Goal: Transaction & Acquisition: Purchase product/service

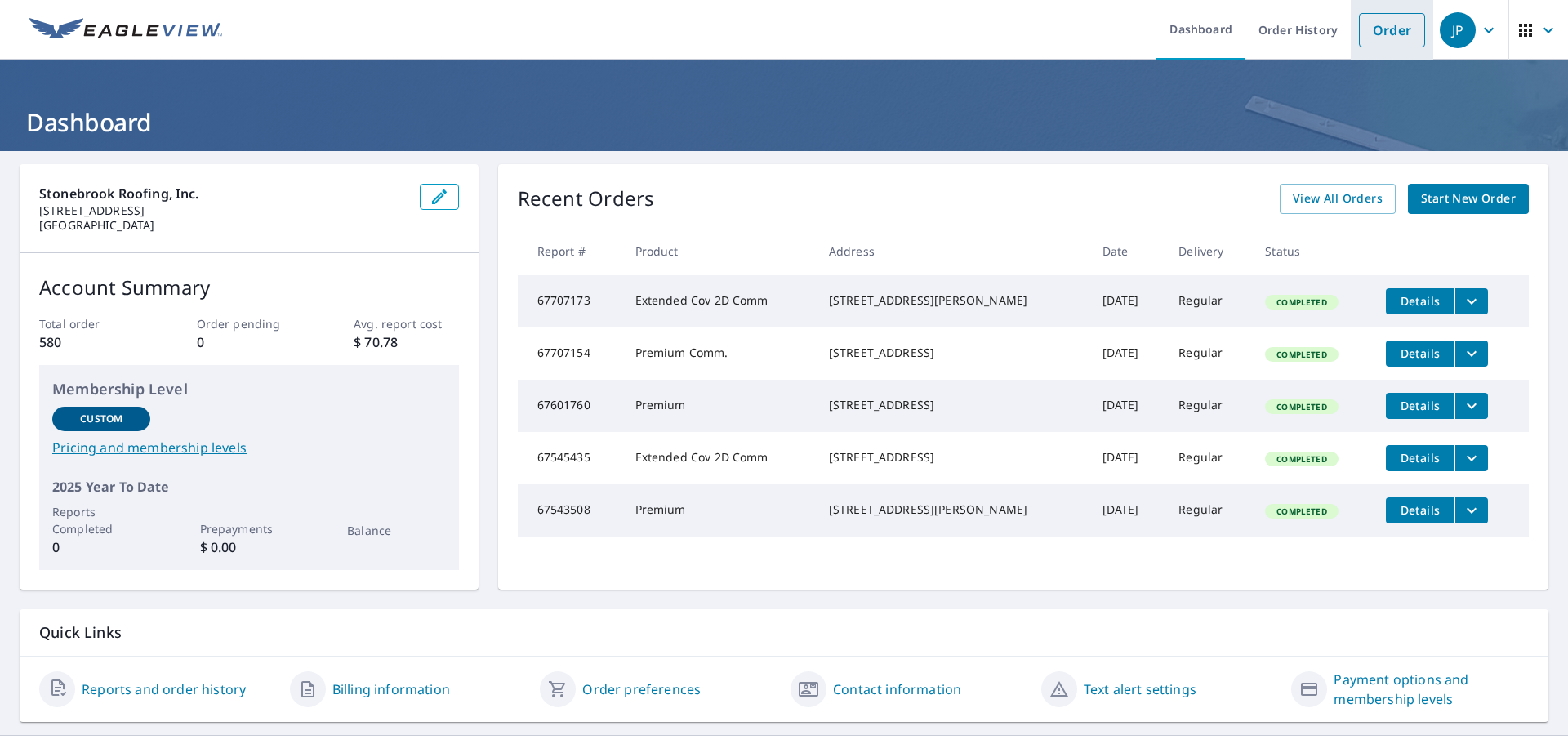
click at [1372, 17] on link "Order" at bounding box center [1392, 29] width 66 height 34
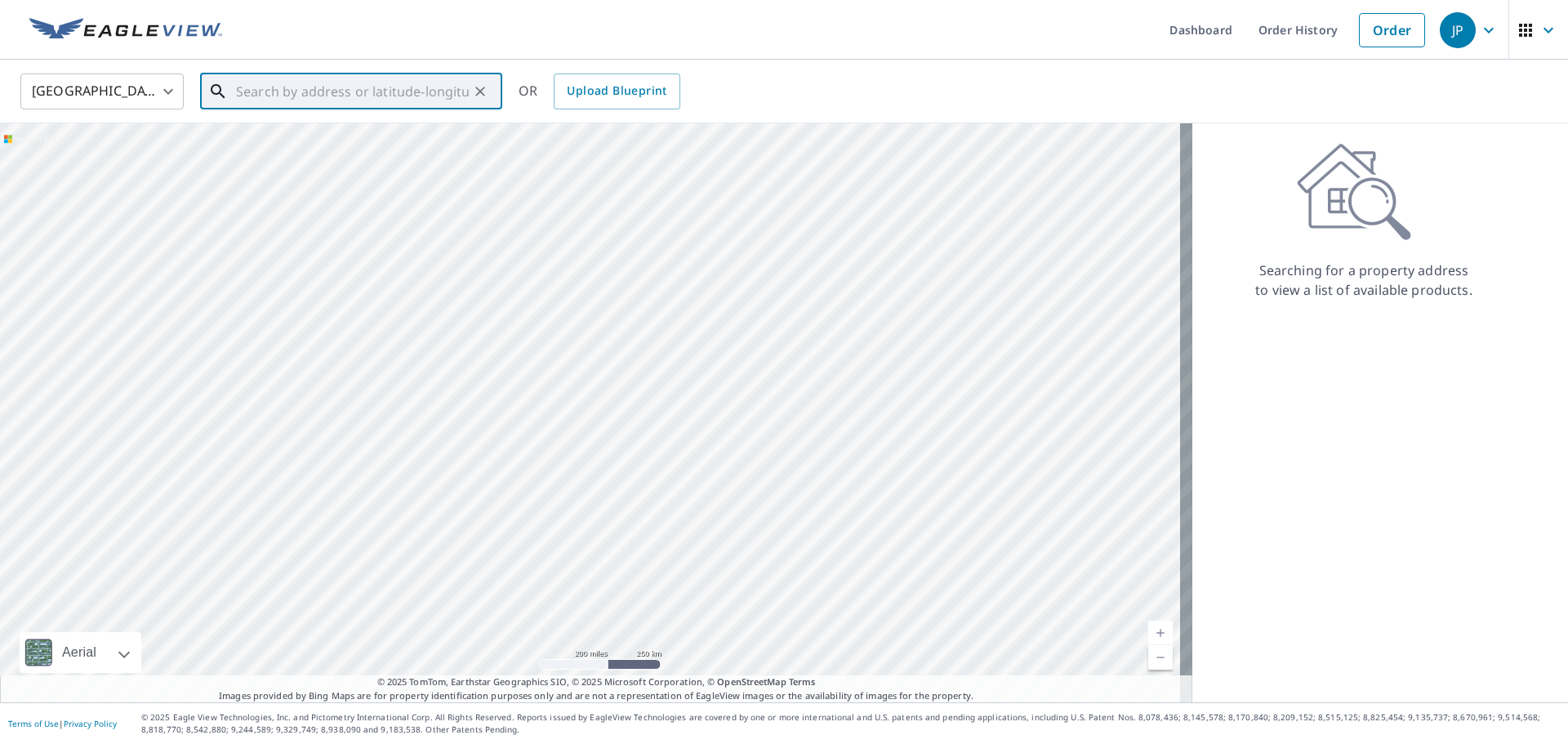
click at [246, 92] on input "text" at bounding box center [352, 92] width 233 height 46
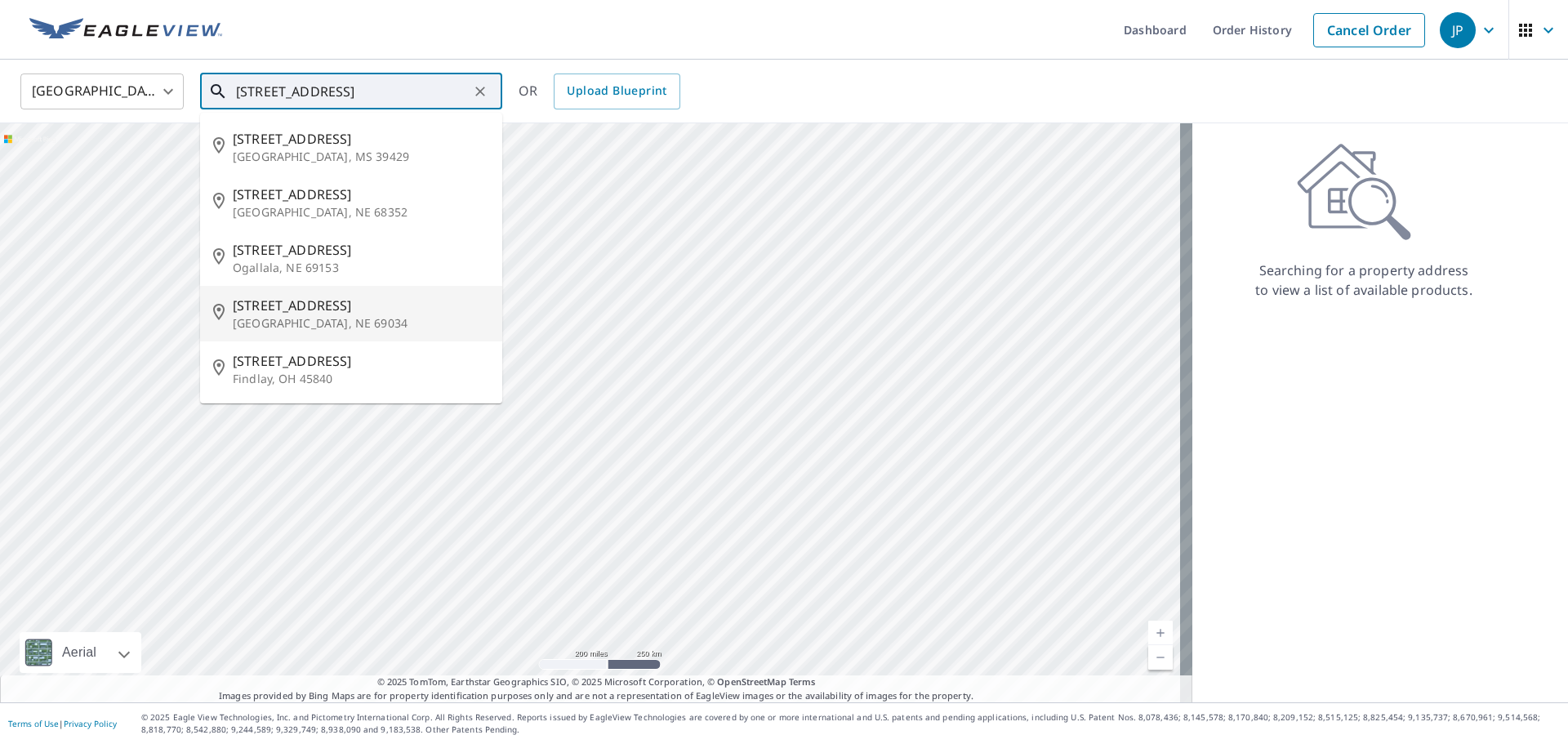
click at [273, 305] on span "[STREET_ADDRESS]" at bounding box center [361, 304] width 257 height 19
type input "[STREET_ADDRESS]"
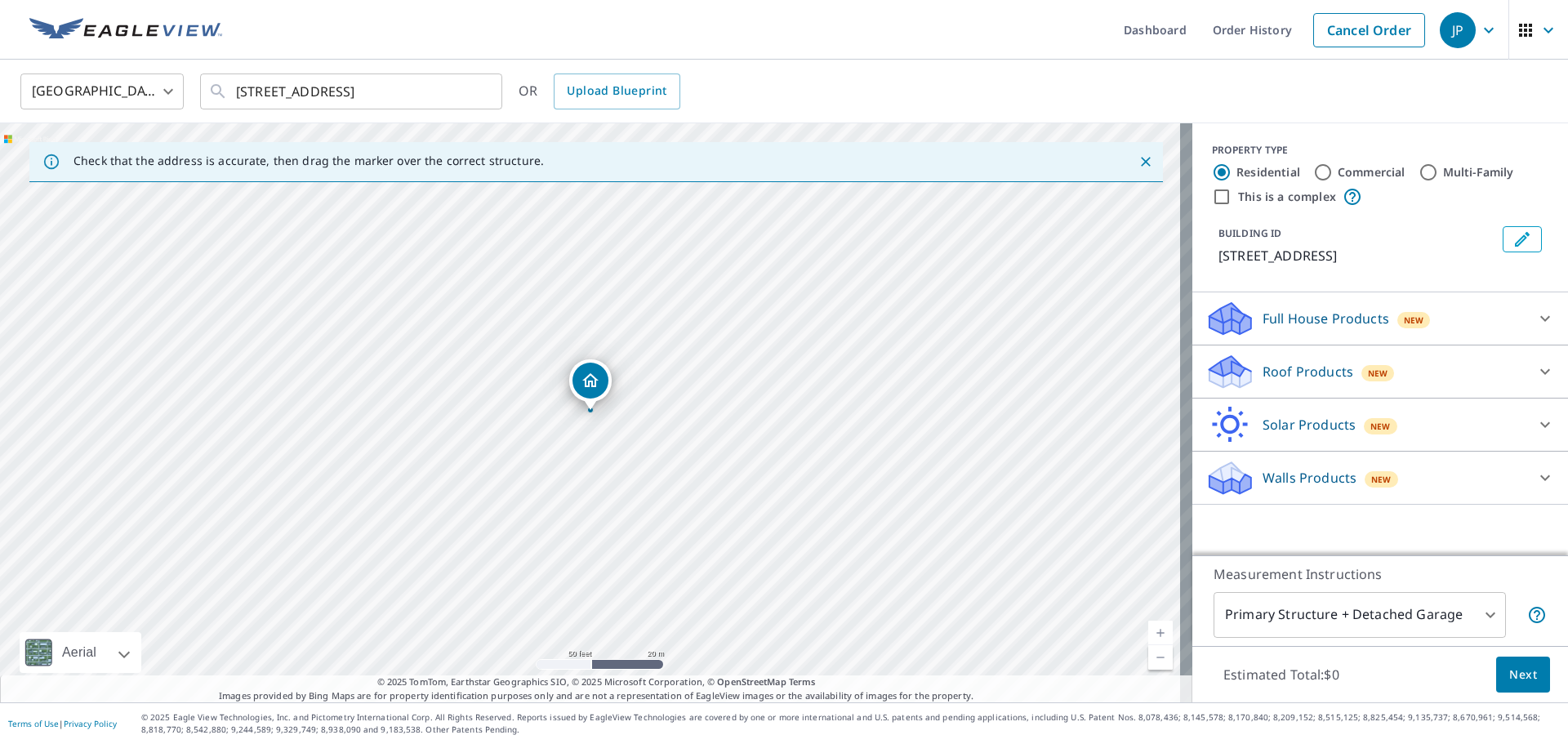
click at [1313, 166] on input "Commercial" at bounding box center [1322, 172] width 19 height 19
radio input "true"
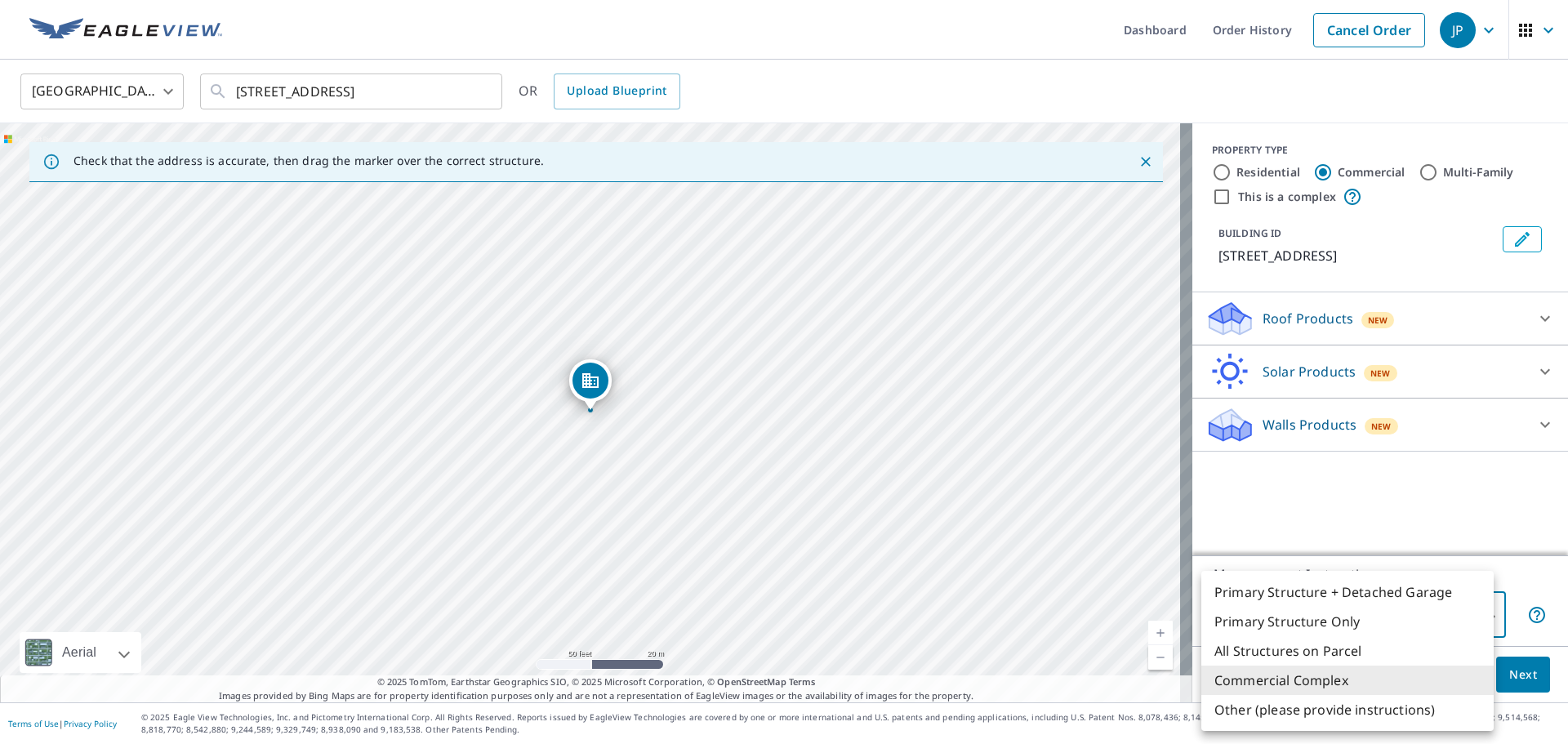
click at [1476, 609] on body "JP JP Dashboard Order History Cancel Order JP [GEOGRAPHIC_DATA] [GEOGRAPHIC_DAT…" at bounding box center [784, 372] width 1568 height 744
click at [1339, 621] on li "Primary Structure Only" at bounding box center [1348, 622] width 293 height 29
type input "2"
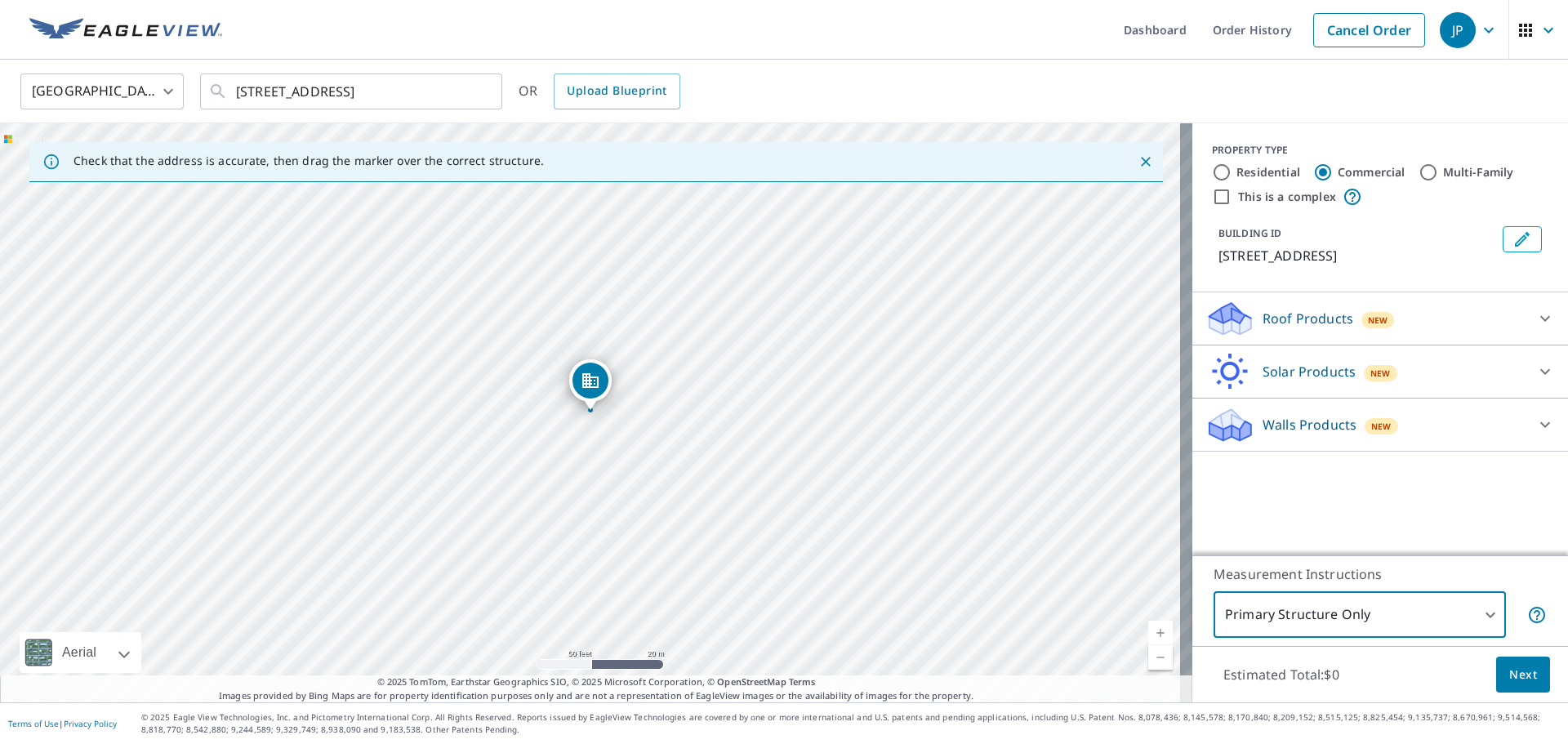
click at [1536, 316] on icon at bounding box center [1545, 318] width 19 height 19
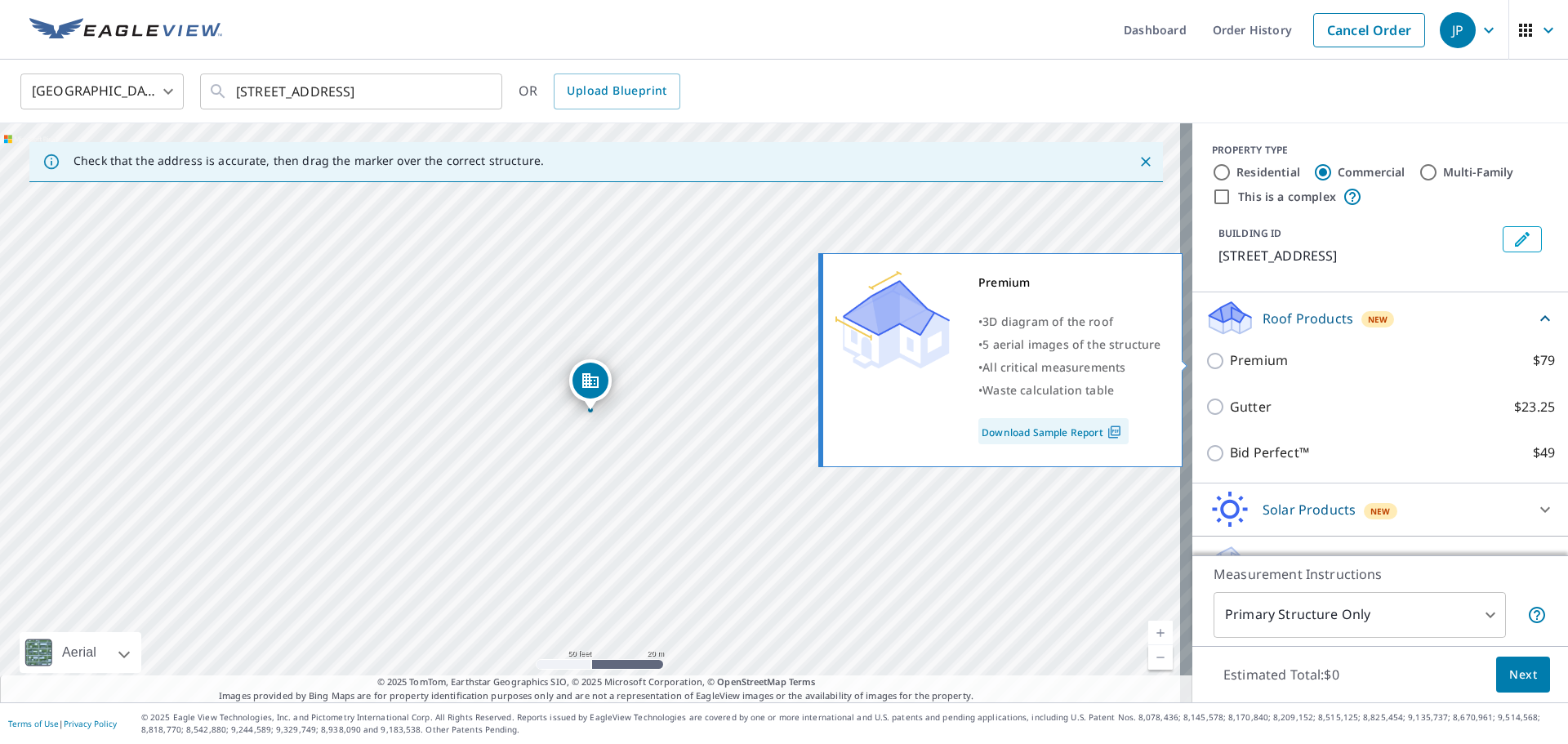
click at [1205, 360] on input "Premium $79" at bounding box center [1217, 361] width 25 height 19
checkbox input "true"
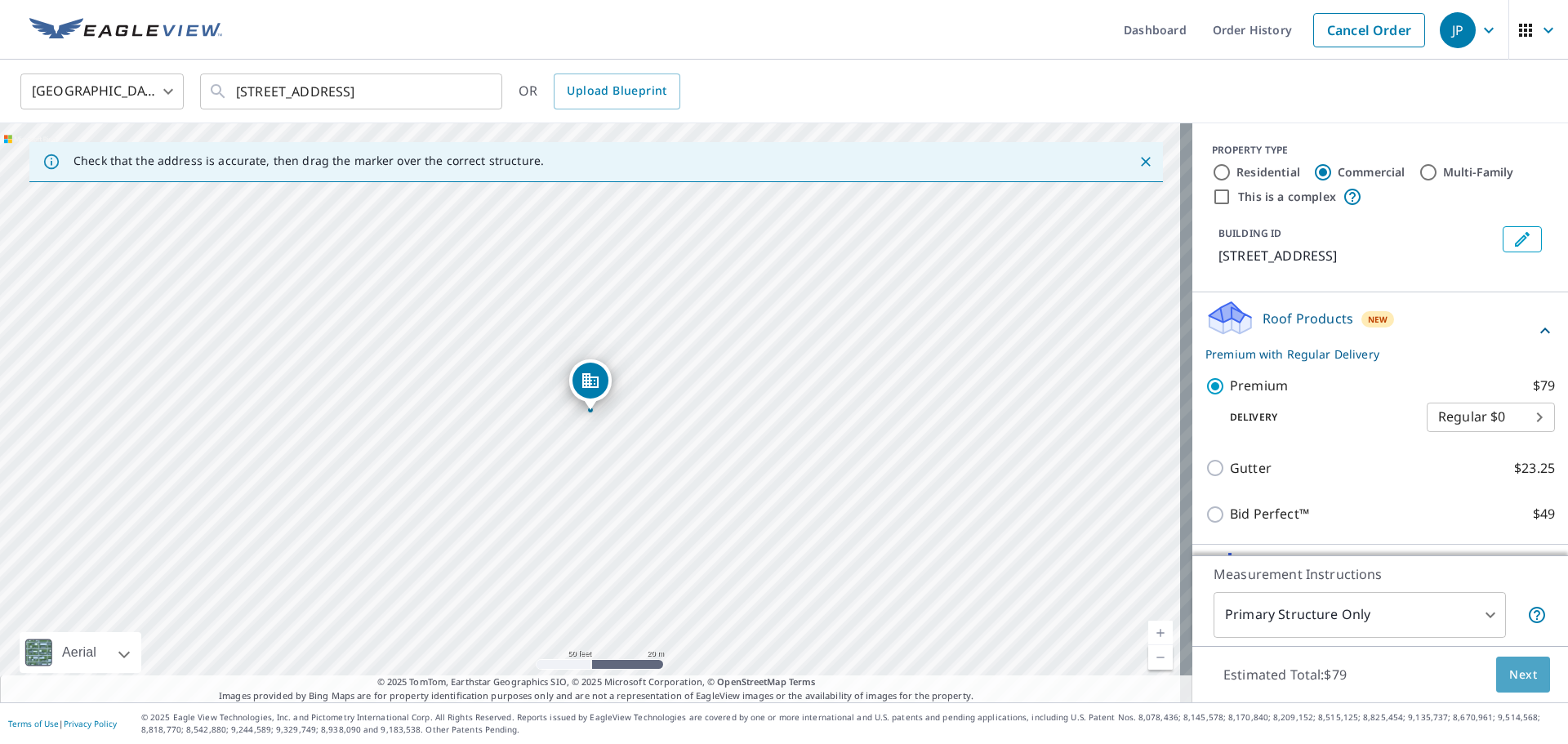
click at [1510, 670] on span "Next" at bounding box center [1524, 675] width 28 height 20
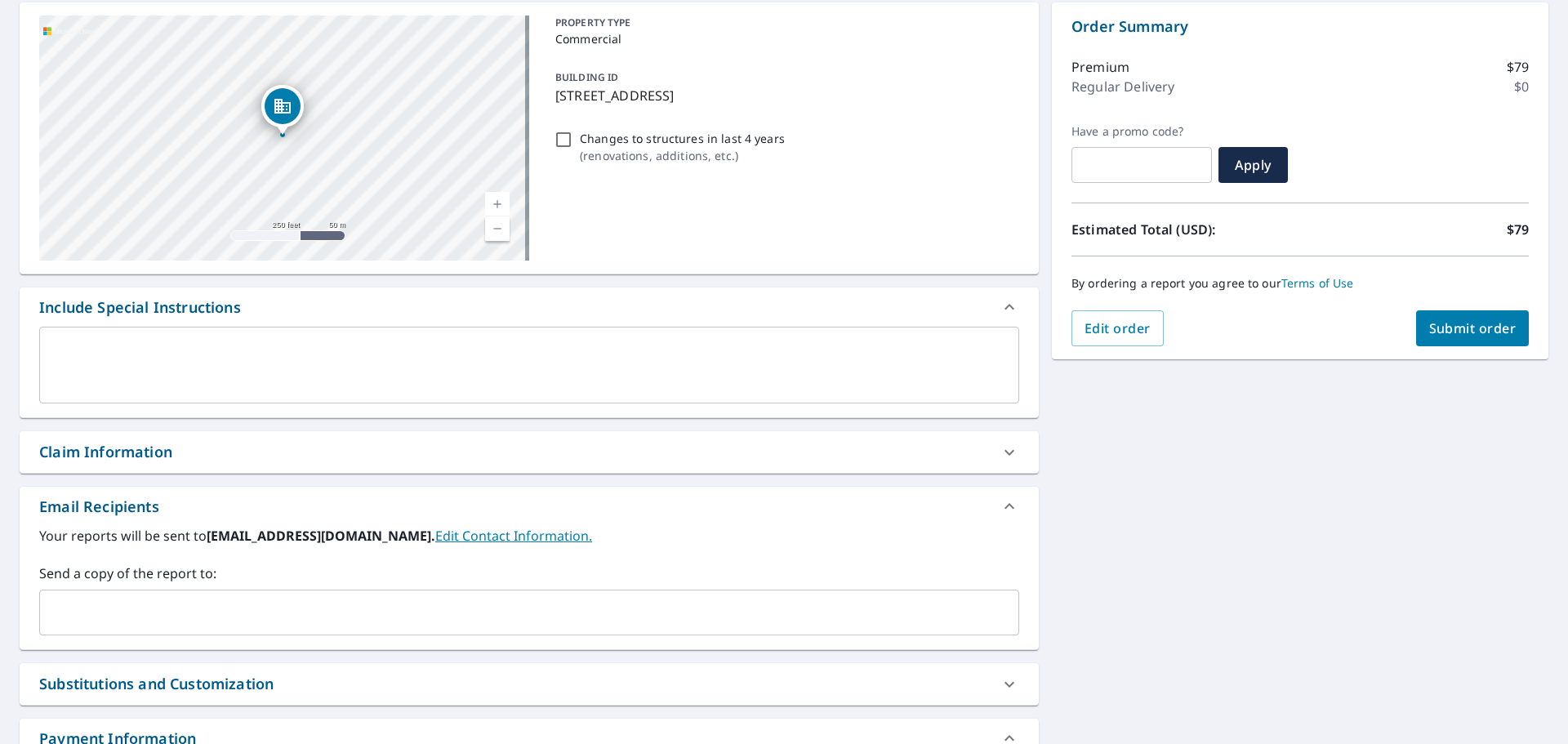
scroll to position [245, 0]
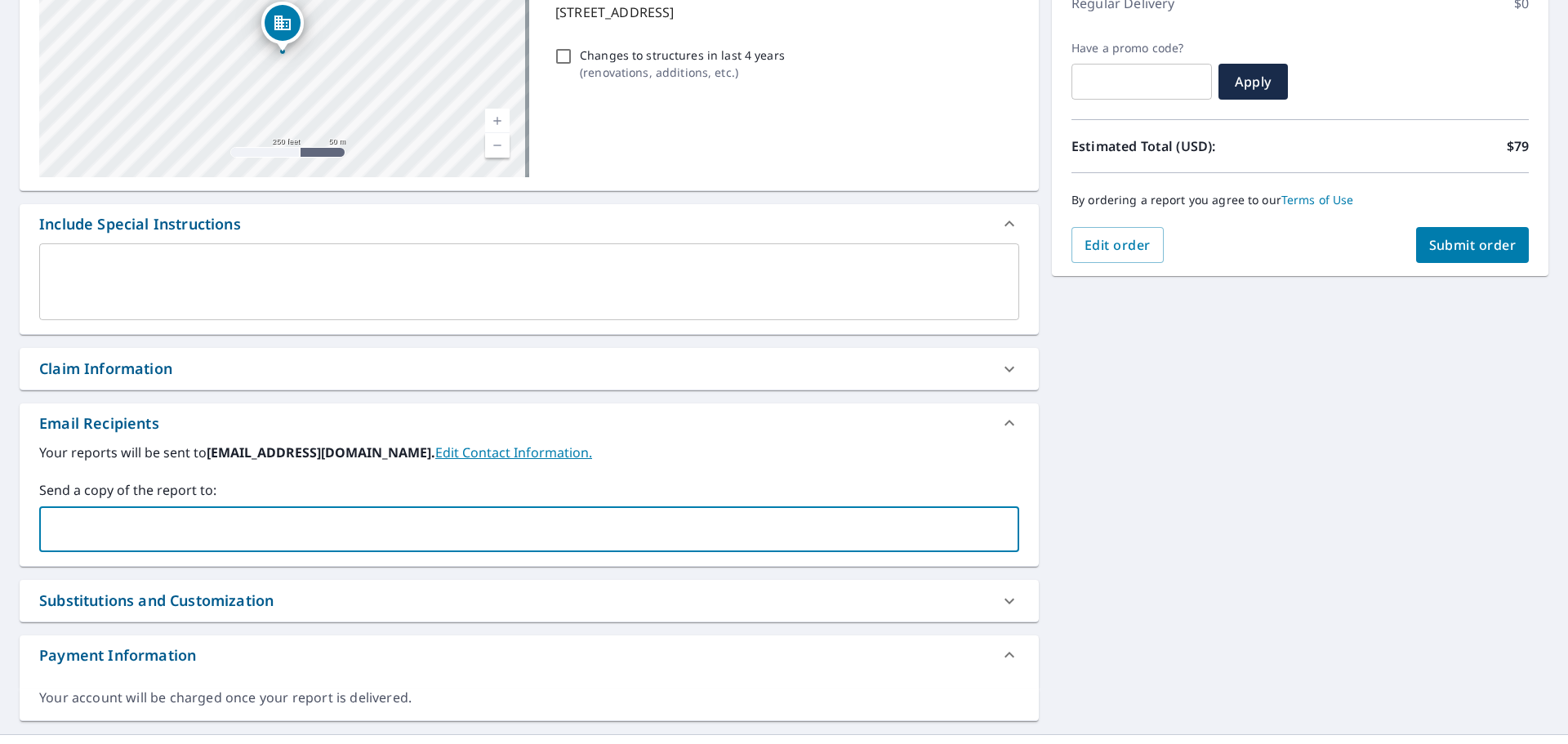
click at [83, 530] on input "text" at bounding box center [517, 529] width 941 height 31
type input "[PERSON_NAME][EMAIL_ADDRESS][DOMAIN_NAME]"
click at [1459, 235] on button "Submit order" at bounding box center [1472, 245] width 113 height 36
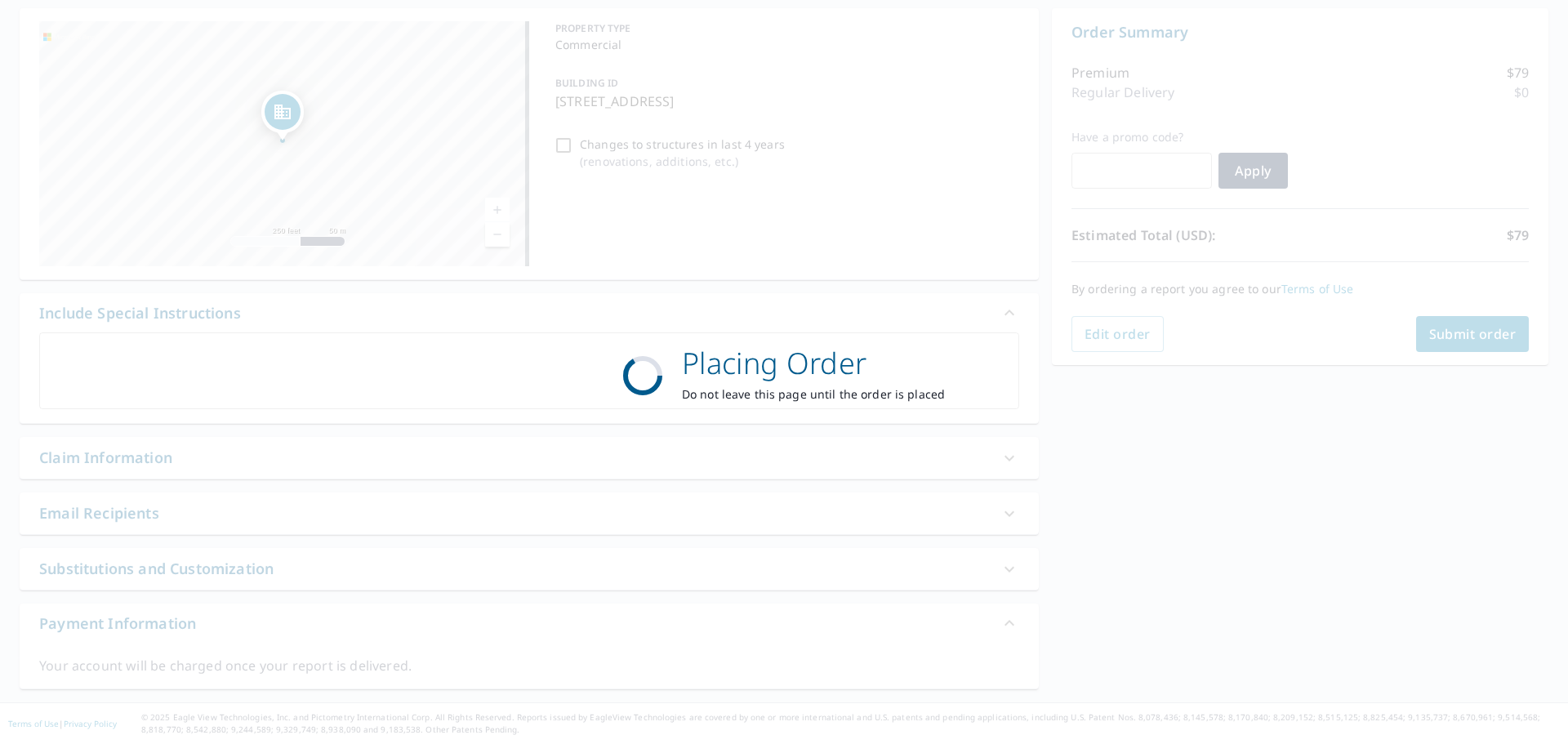
scroll to position [156, 0]
